Goal: Information Seeking & Learning: Learn about a topic

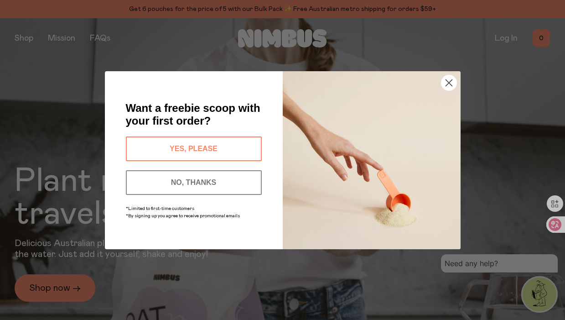
click at [459, 84] on img "POPUP Form" at bounding box center [372, 160] width 178 height 178
click at [448, 85] on icon "Close dialog" at bounding box center [449, 82] width 6 height 6
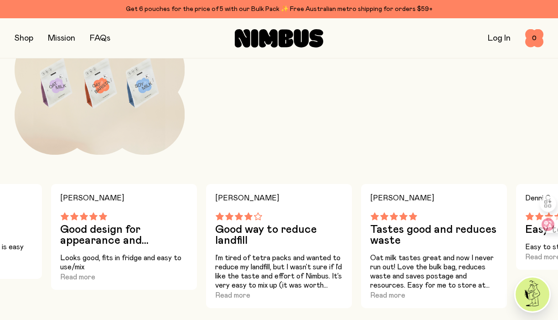
scroll to position [1003, 0]
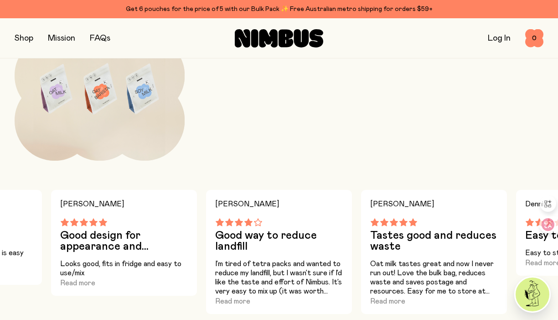
click at [62, 37] on link "Mission" at bounding box center [61, 38] width 27 height 8
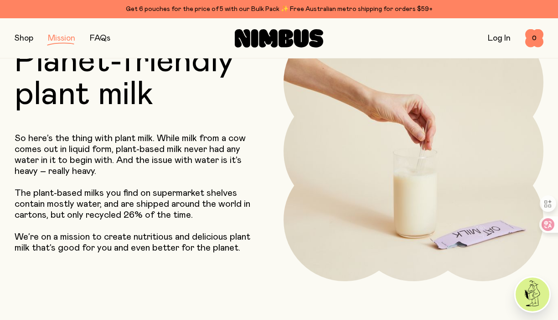
scroll to position [91, 0]
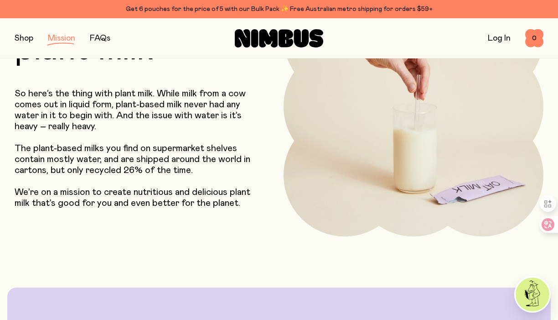
click at [103, 37] on link "FAQs" at bounding box center [100, 38] width 21 height 8
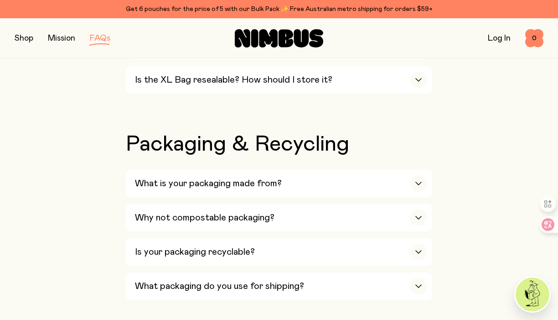
scroll to position [958, 0]
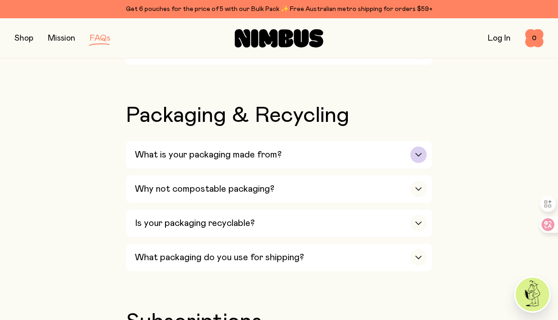
click at [419, 153] on icon "button" at bounding box center [418, 154] width 5 height 3
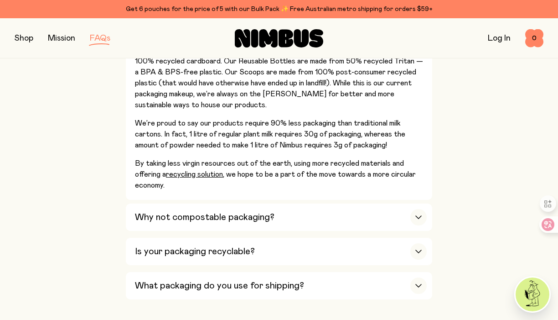
scroll to position [1095, 0]
